Goal: Information Seeking & Learning: Learn about a topic

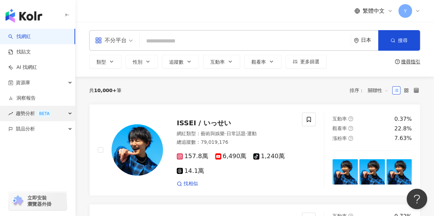
click at [69, 114] on icon "button" at bounding box center [70, 114] width 3 height 0
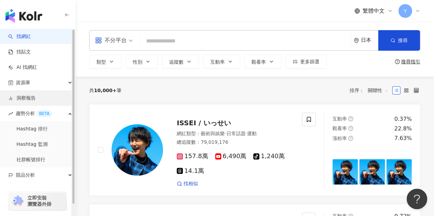
click at [28, 98] on link "洞察報告" at bounding box center [21, 98] width 27 height 7
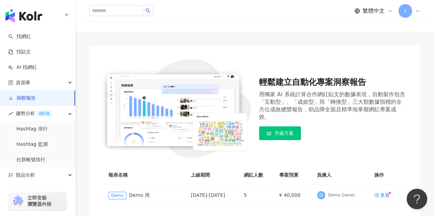
scroll to position [43, 0]
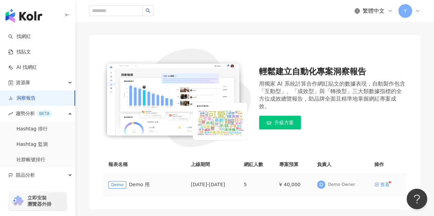
click at [389, 186] on div "查看" at bounding box center [385, 184] width 10 height 5
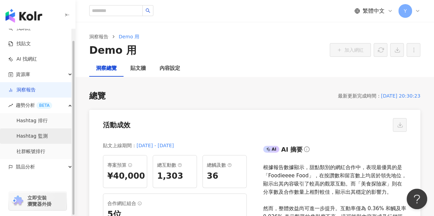
scroll to position [12, 0]
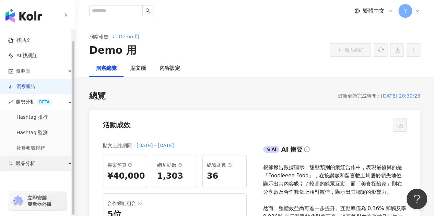
click at [66, 162] on div "競品分析" at bounding box center [37, 163] width 75 height 15
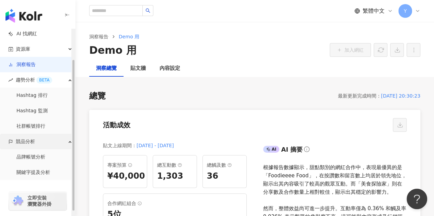
scroll to position [43, 0]
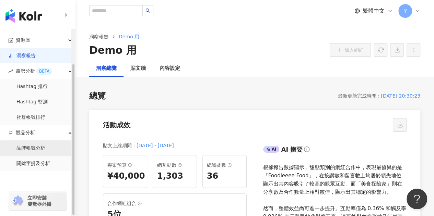
click at [42, 148] on link "品牌帳號分析" at bounding box center [30, 148] width 29 height 7
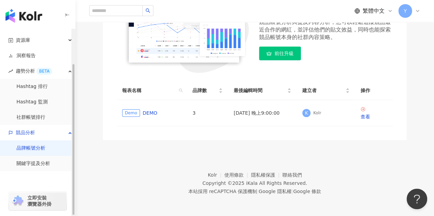
scroll to position [103, 0]
click at [381, 121] on div "查看" at bounding box center [373, 117] width 27 height 8
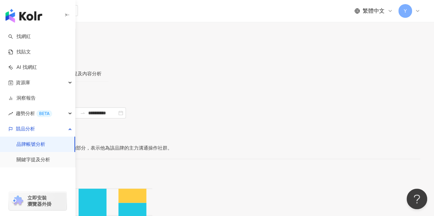
click at [378, 11] on span "繁體中文" at bounding box center [373, 11] width 22 height 8
click at [364, 56] on div "日本語" at bounding box center [373, 52] width 27 height 8
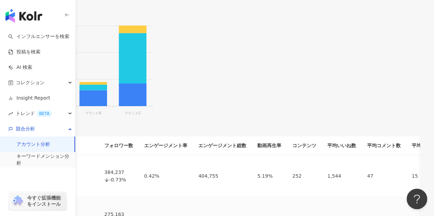
scroll to position [411, 0]
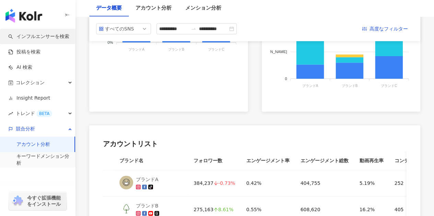
click at [35, 35] on link "インフルエンサーを検索" at bounding box center [38, 36] width 61 height 7
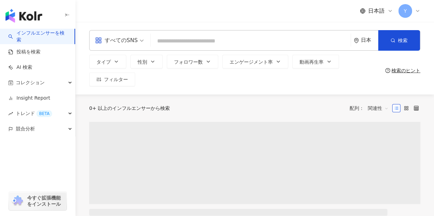
click at [377, 9] on span "日本語" at bounding box center [376, 11] width 16 height 8
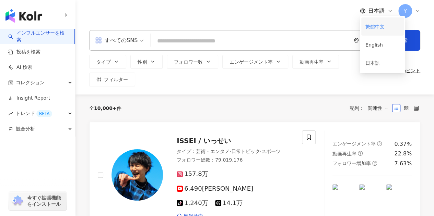
click at [376, 25] on div "繁體中文" at bounding box center [382, 27] width 34 height 12
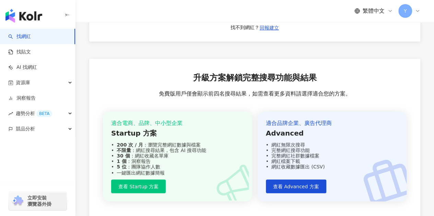
scroll to position [548, 0]
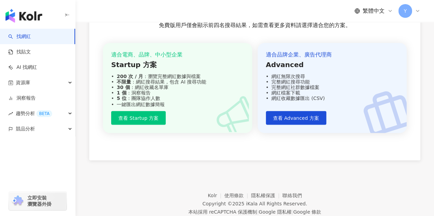
click at [193, 160] on div "升級方案解鎖完整搜尋功能與結果 免費版用戶僅會顯示前四名搜尋結果，如需查看更多資料請選擇適合您的方案。 適合電商、品牌、中小型企業 Startup 方案 20…" at bounding box center [254, 75] width 331 height 170
